Goal: Task Accomplishment & Management: Use online tool/utility

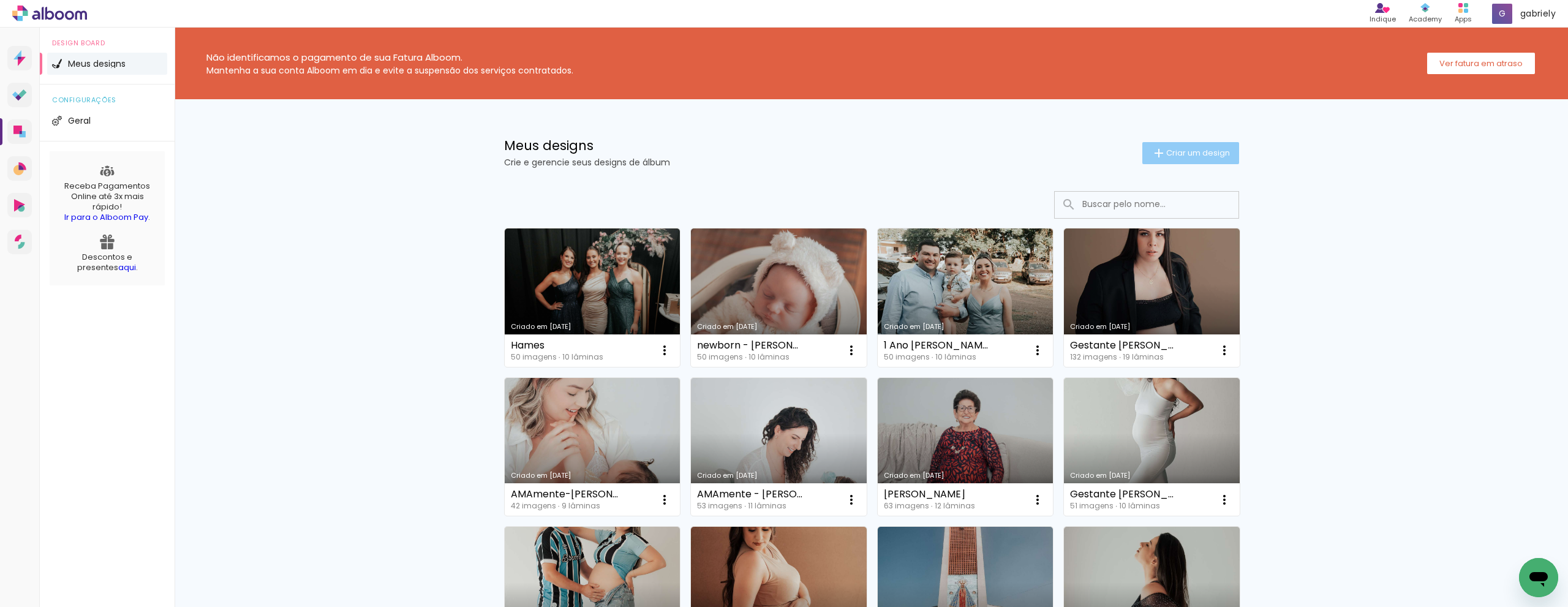
click at [1166, 157] on span "Criar um design" at bounding box center [1198, 153] width 64 height 8
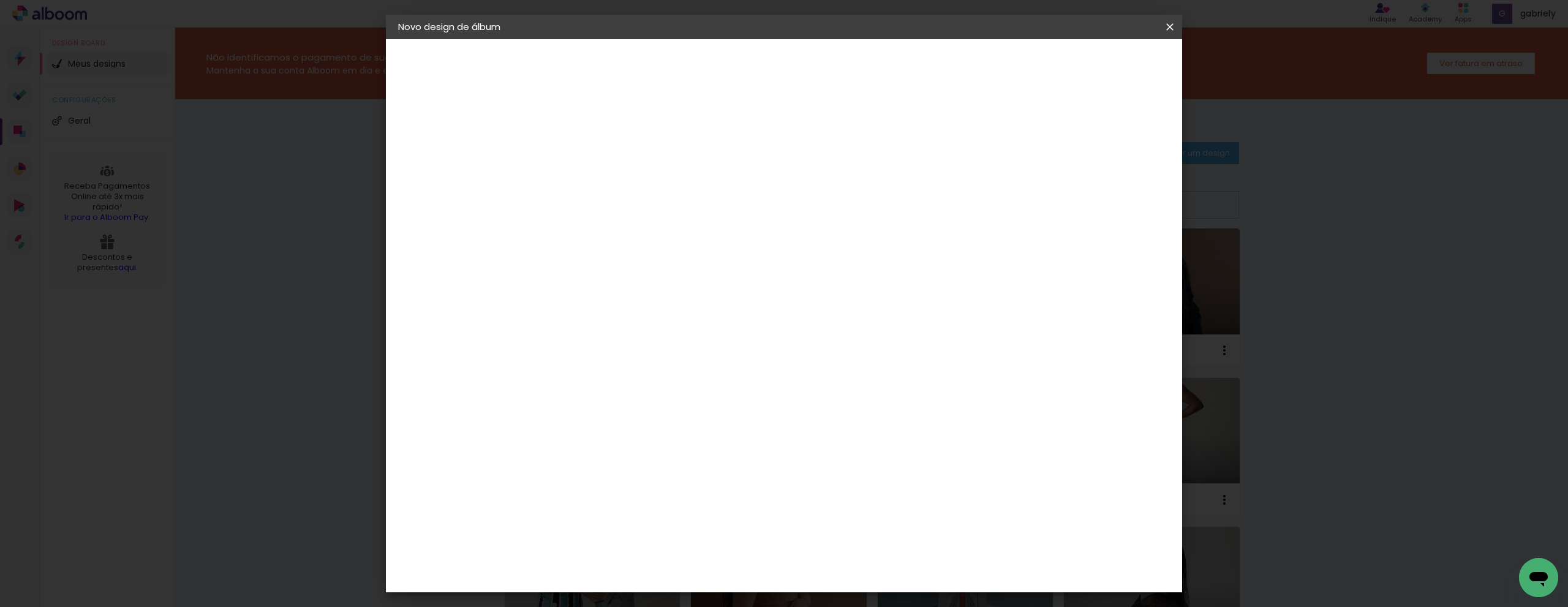
click at [598, 168] on input at bounding box center [598, 164] width 0 height 19
type input "t"
type input "[PERSON_NAME]"
type paper-input "[PERSON_NAME]"
click at [724, 72] on paper-button "Avançar" at bounding box center [694, 65] width 60 height 21
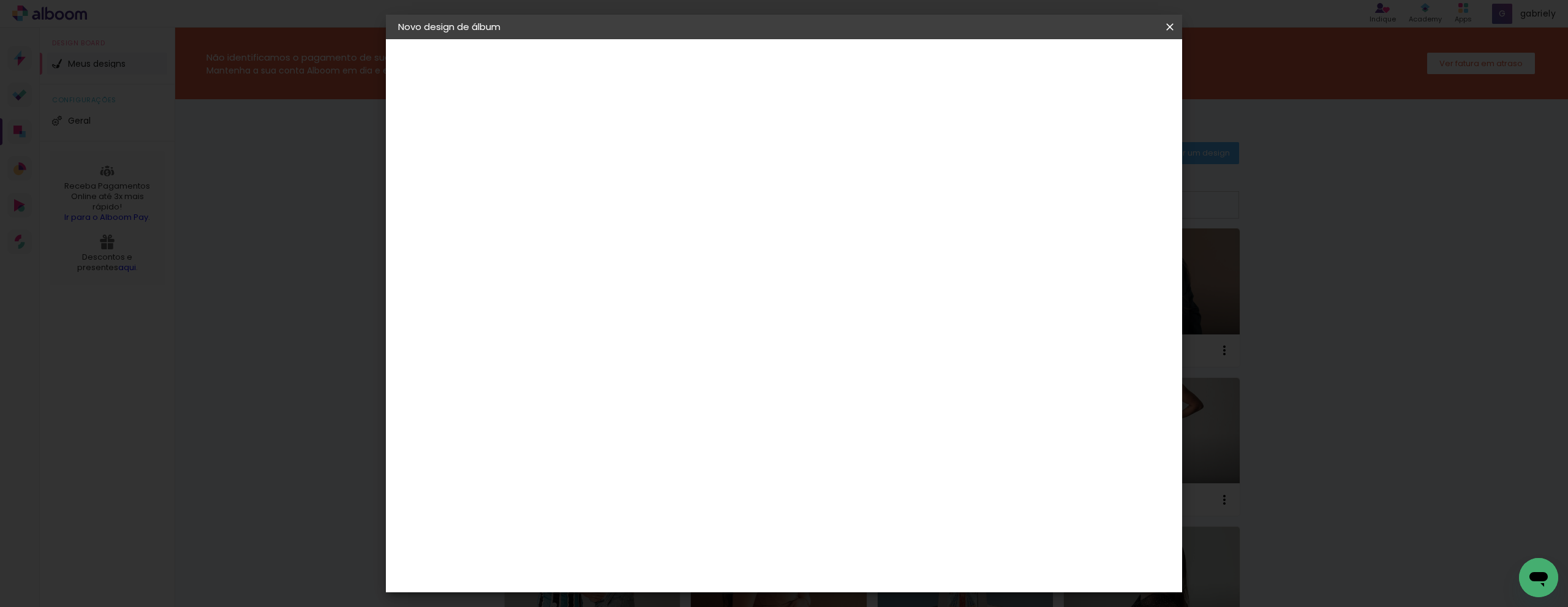
click at [632, 230] on input at bounding box center [629, 233] width 124 height 15
type input "sch"
type paper-input "sch"
click at [637, 275] on div "Schlosser" at bounding box center [613, 277] width 46 height 10
click at [0, 0] on slot "Avançar" at bounding box center [0, 0] width 0 height 0
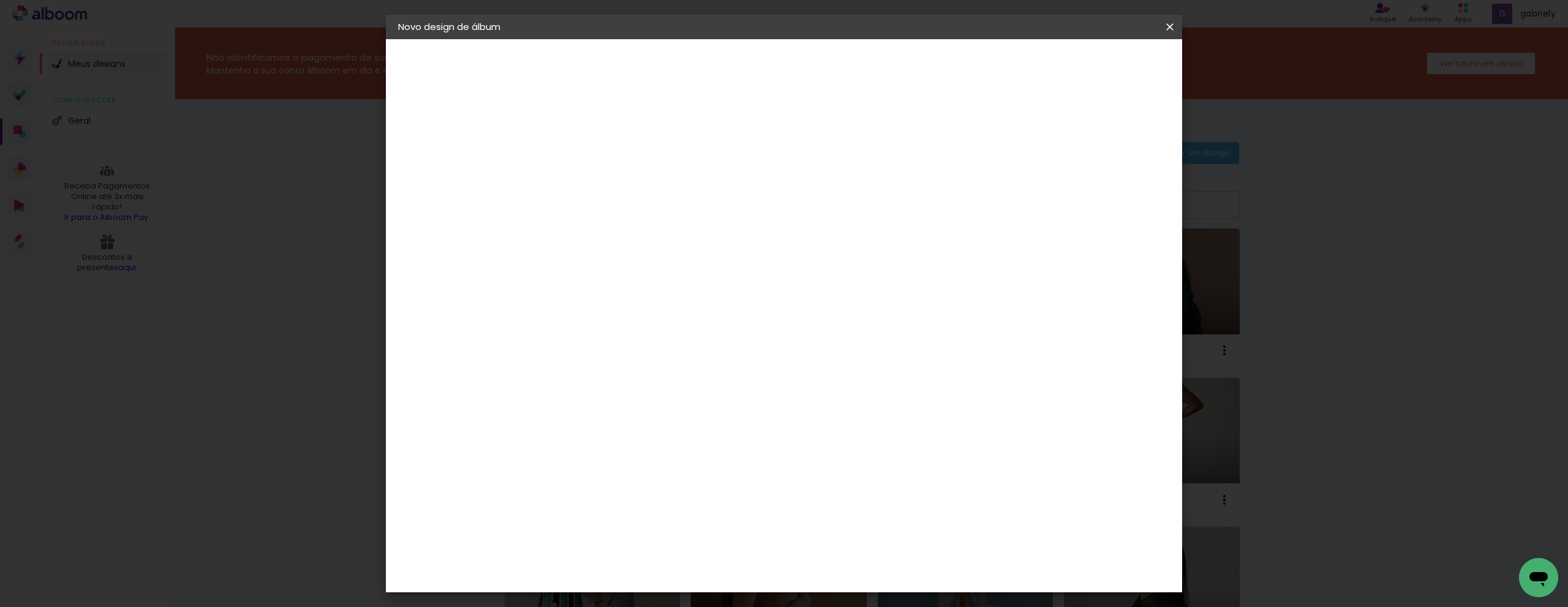
click at [681, 602] on span "20 × 20" at bounding box center [652, 619] width 57 height 33
click at [0, 0] on slot "Avançar" at bounding box center [0, 0] width 0 height 0
click at [1093, 61] on span "Iniciar design" at bounding box center [1065, 65] width 55 height 8
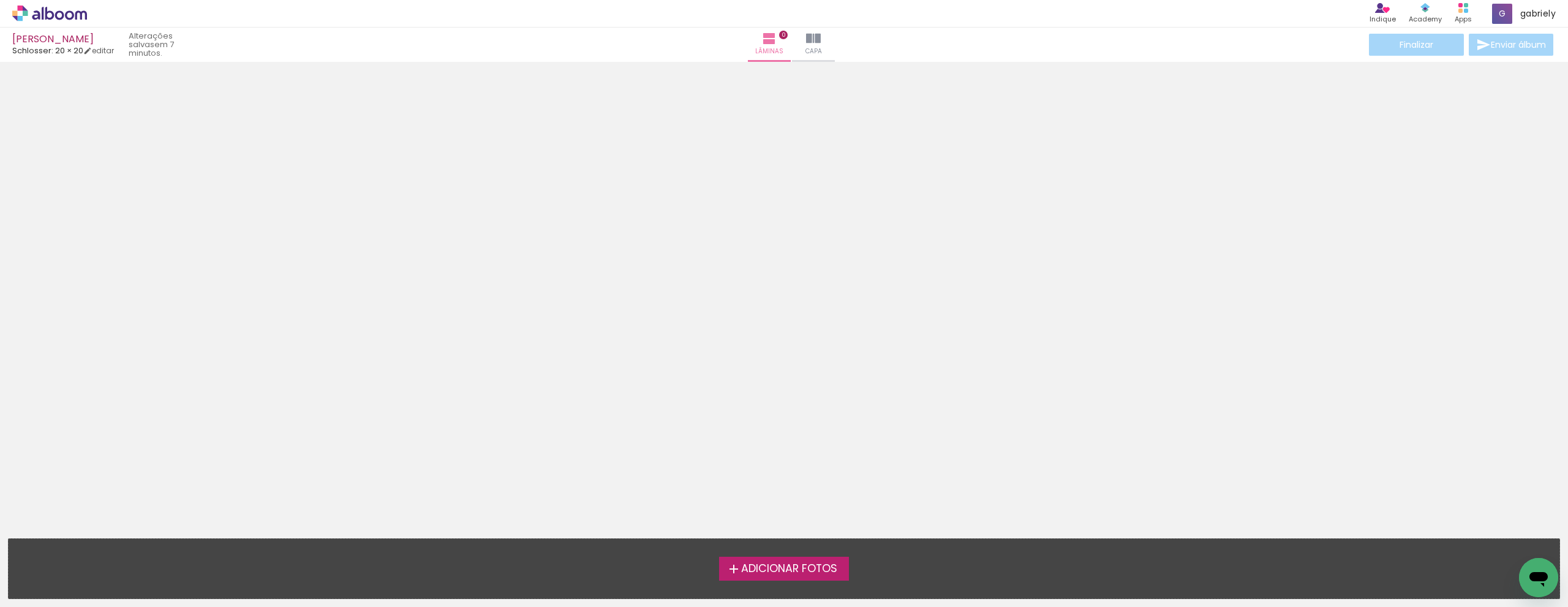
click at [815, 568] on span "Adicionar Fotos" at bounding box center [789, 570] width 96 height 11
click at [0, 0] on input "file" at bounding box center [0, 0] width 0 height 0
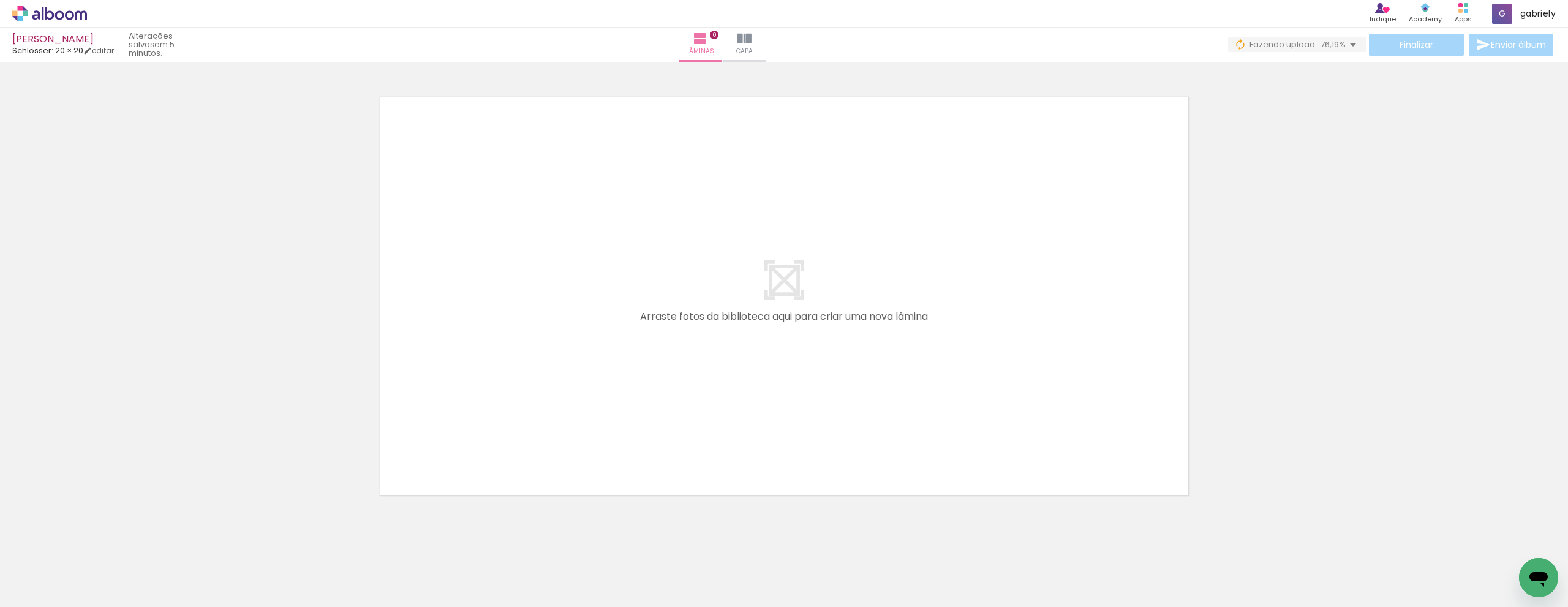
click at [45, 572] on input "Todas as fotos" at bounding box center [34, 570] width 46 height 10
click at [0, 0] on slot "Não utilizadas" at bounding box center [0, 0] width 0 height 0
type input "Não utilizadas"
